Goal: Transaction & Acquisition: Purchase product/service

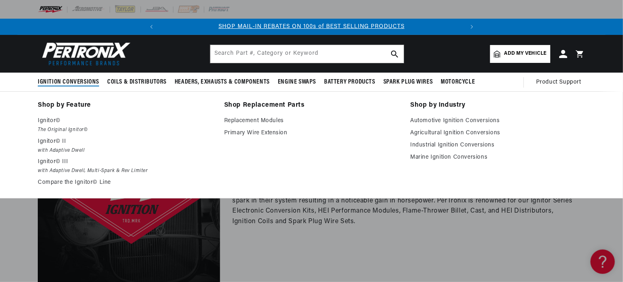
click at [73, 82] on span "Ignition Conversions" at bounding box center [68, 82] width 61 height 9
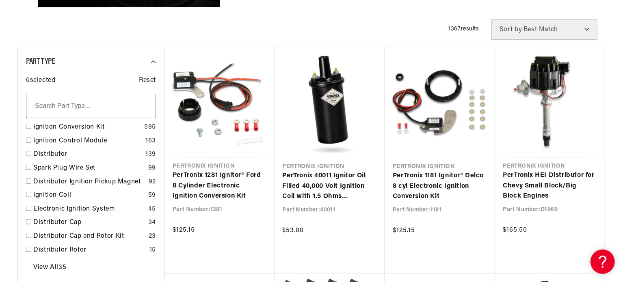
scroll to position [0, 303]
click at [29, 155] on input "checkbox" at bounding box center [28, 153] width 5 height 5
checkbox input "false"
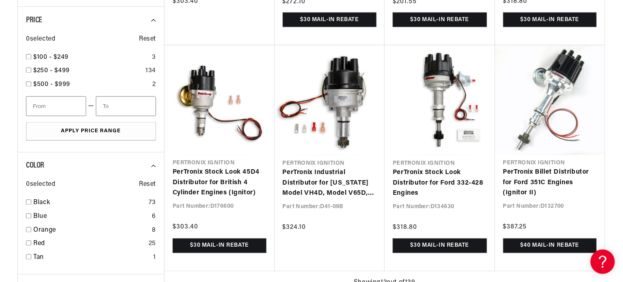
scroll to position [0, 303]
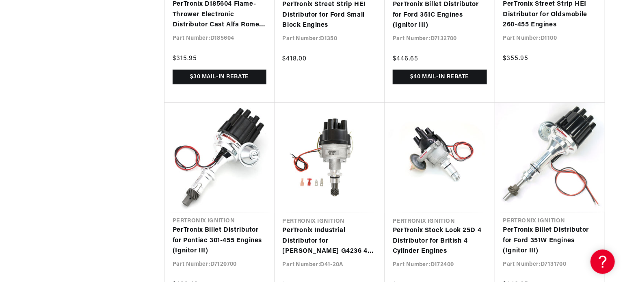
scroll to position [0, 303]
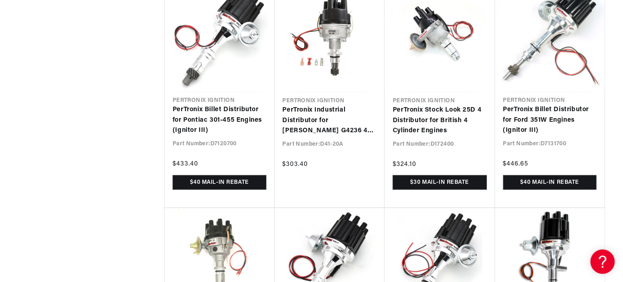
scroll to position [2242, 0]
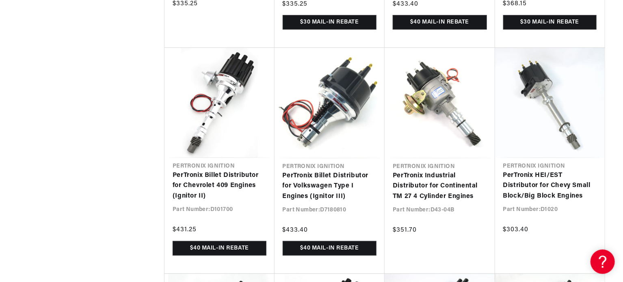
scroll to position [0, 303]
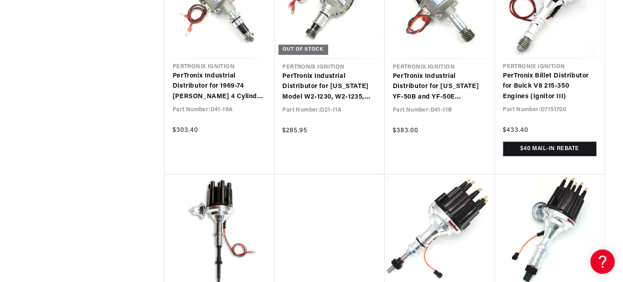
scroll to position [4451, 0]
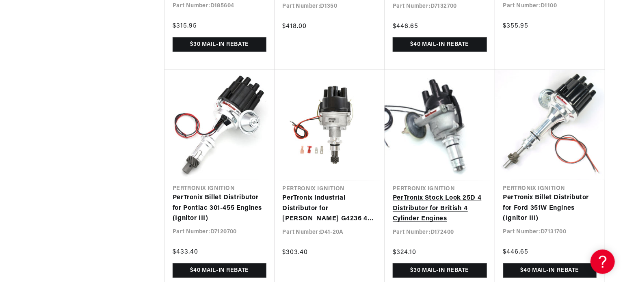
click at [436, 193] on link "PerTronix Stock Look 25D 4 Distributor for British 4 Cylinder Engines" at bounding box center [440, 208] width 94 height 31
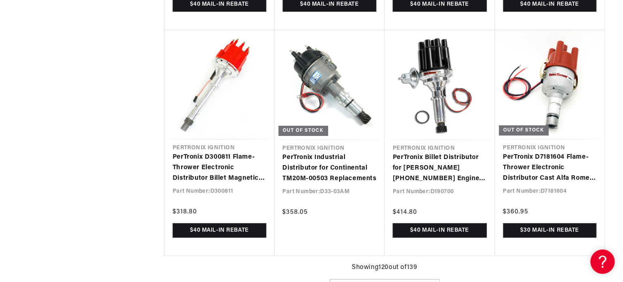
scroll to position [6180, 0]
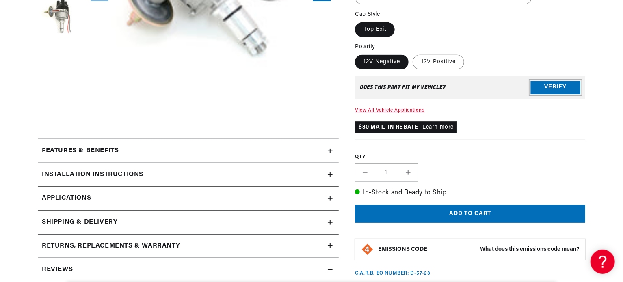
click at [553, 87] on button "Verify" at bounding box center [556, 87] width 50 height 13
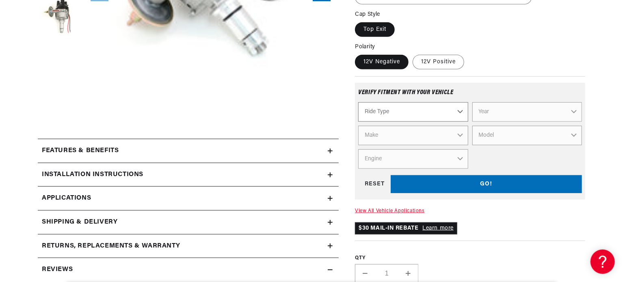
click at [460, 111] on select "Ride Type Automotive Agricultural Industrial Marine Motorcycle" at bounding box center [413, 111] width 110 height 19
select select "Automotive"
click at [358, 102] on select "Ride Type Automotive Agricultural Industrial Marine Motorcycle" at bounding box center [413, 111] width 110 height 19
select select "Automotive"
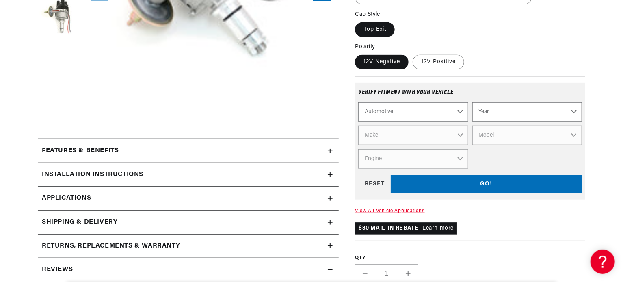
click at [571, 110] on select "Year [DATE] 2021 2020 2019 2018 2017 2016 2015 2014 2013 2012 2011 2010 2009 20…" at bounding box center [527, 111] width 110 height 19
select select "2017"
click at [472, 102] on select "Year [DATE] 2021 2020 2019 2018 2017 2016 2015 2014 2013 2012 2011 2010 2009 20…" at bounding box center [527, 111] width 110 height 19
select select "2017"
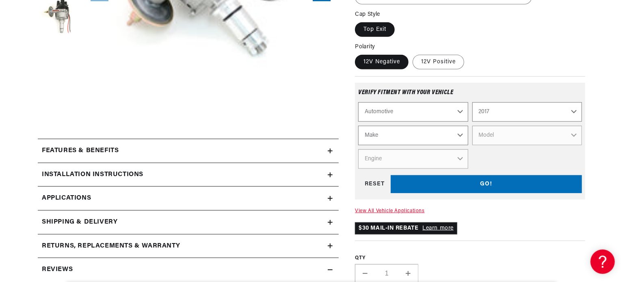
click at [574, 113] on select "2022 2021 2020 2019 2018 2017 2016 2015 2014 2013 2012 2011 2010 2009 2008 2007…" at bounding box center [527, 111] width 110 height 19
click at [584, 230] on div "$30 MAIL-IN REBATE Learn more" at bounding box center [470, 229] width 230 height 12
click at [573, 112] on select "2022 2021 2020 2019 2018 2017 2016 2015 2014 2013 2012 2011 2010 2009 2008 2007…" at bounding box center [527, 111] width 110 height 19
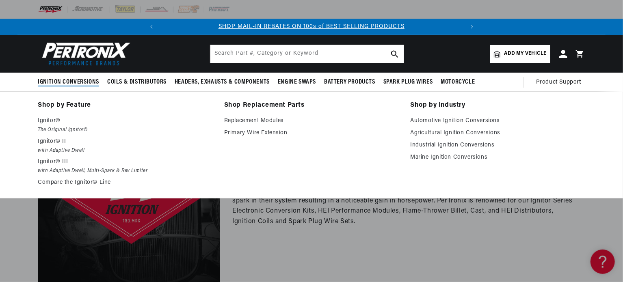
click at [81, 84] on span "Ignition Conversions" at bounding box center [68, 82] width 61 height 9
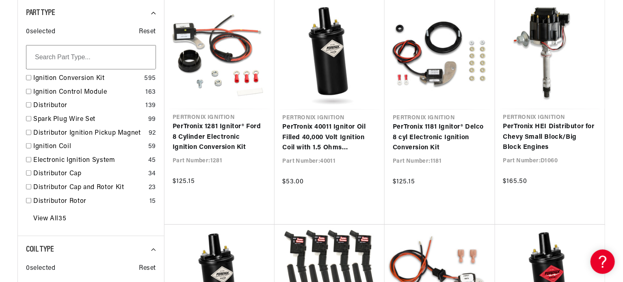
scroll to position [0, 303]
click at [28, 78] on input "checkbox" at bounding box center [28, 77] width 5 height 5
checkbox input "true"
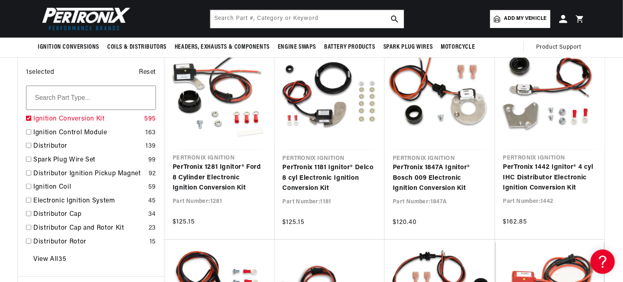
scroll to position [0, 303]
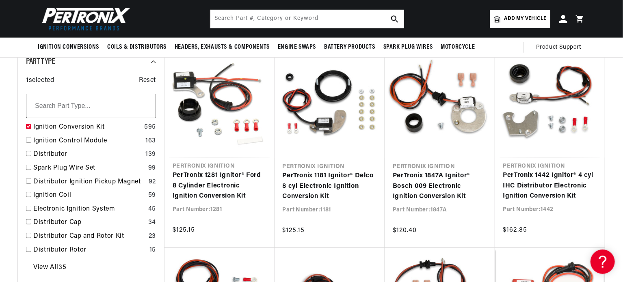
click at [522, 17] on span "Add my vehicle" at bounding box center [525, 19] width 42 height 8
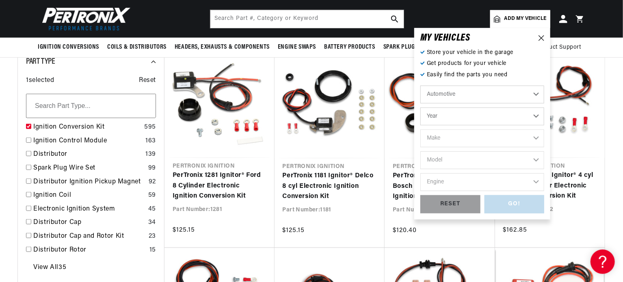
click at [538, 93] on select "Automotive Agricultural Industrial Marine Motorcycle" at bounding box center [482, 95] width 124 height 18
click at [420, 86] on select "Automotive Agricultural Industrial Marine Motorcycle" at bounding box center [482, 95] width 124 height 18
click at [536, 118] on select "Year [DATE] 2021 2020 2019 2018 2017 2016 2015 2014 2013 2012 2011 2010 2009 20…" at bounding box center [482, 117] width 124 height 18
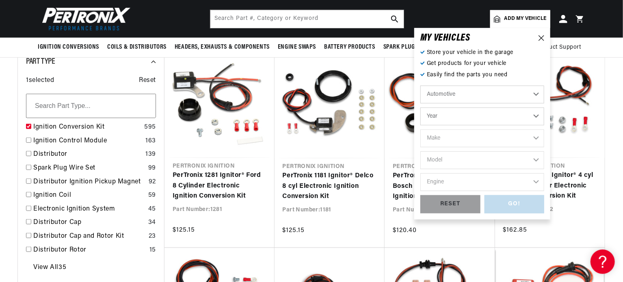
click at [537, 94] on select "Automotive Agricultural Industrial Marine Motorcycle" at bounding box center [482, 95] width 124 height 18
click at [541, 36] on icon at bounding box center [542, 38] width 6 height 6
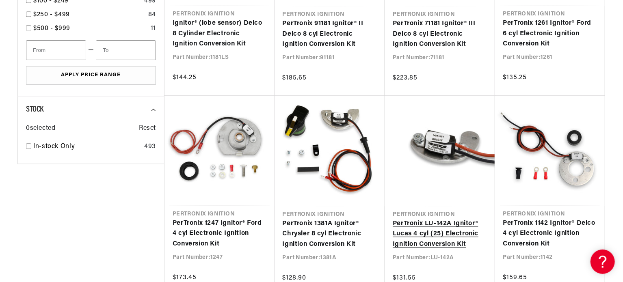
scroll to position [0, 303]
click at [450, 219] on link "PerTronix LU-142A Ignitor® Lucas 4 cyl (25) Electronic Ignition Conversion Kit" at bounding box center [440, 234] width 94 height 31
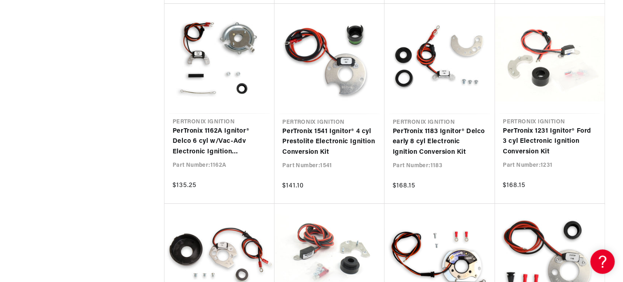
scroll to position [0, 0]
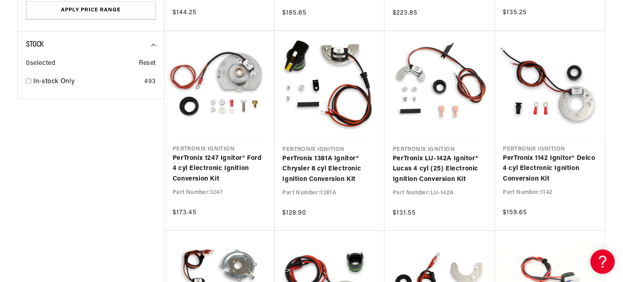
scroll to position [0, 303]
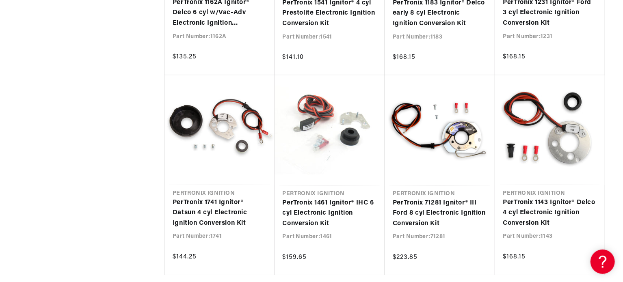
scroll to position [1276, 0]
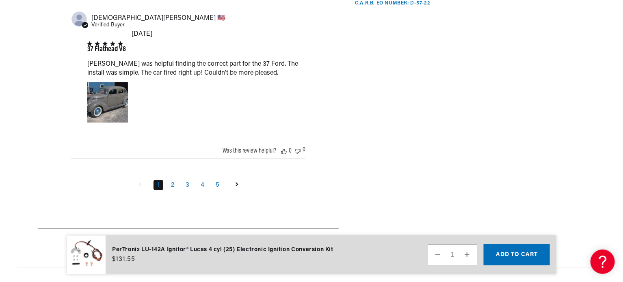
scroll to position [0, 303]
